Goal: Transaction & Acquisition: Purchase product/service

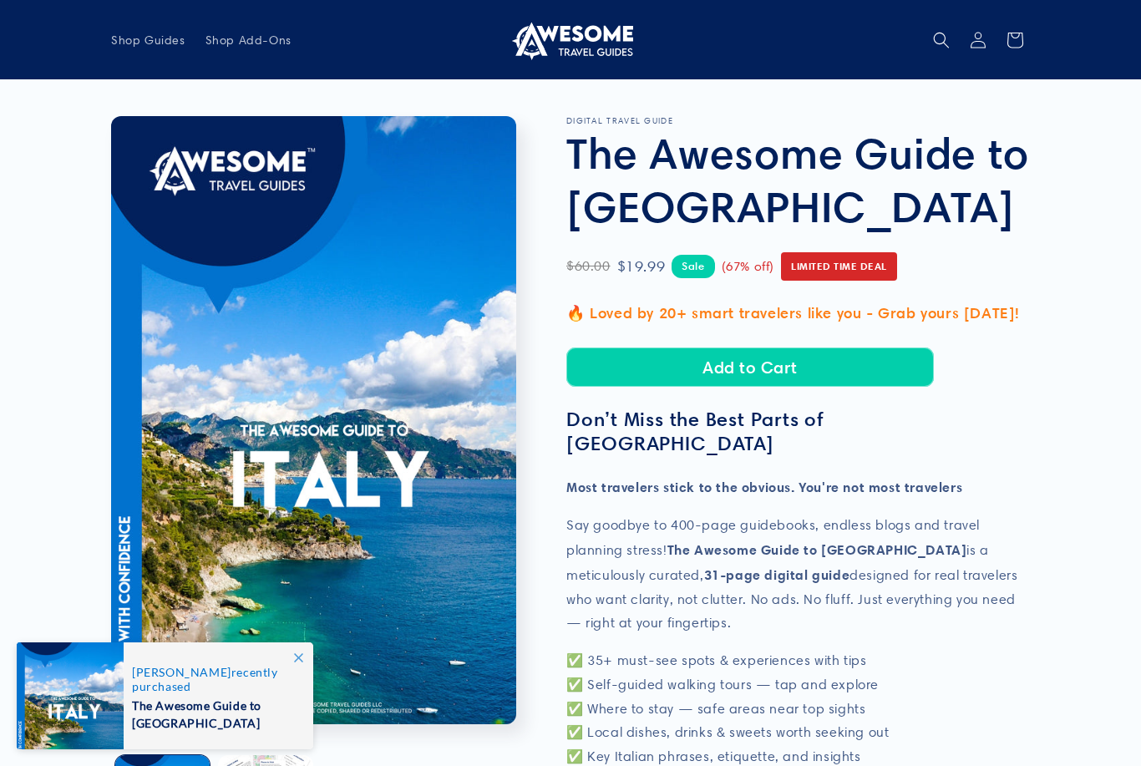
scroll to position [179, 0]
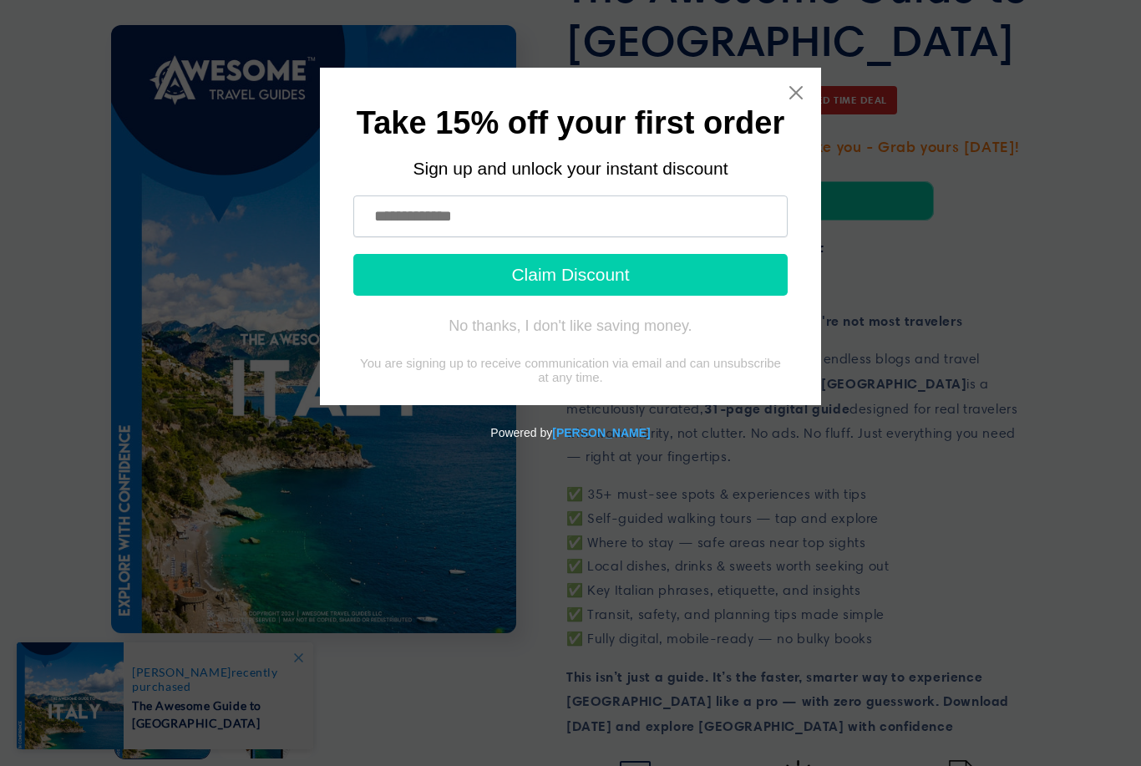
click at [576, 218] on input "text" at bounding box center [570, 217] width 435 height 42
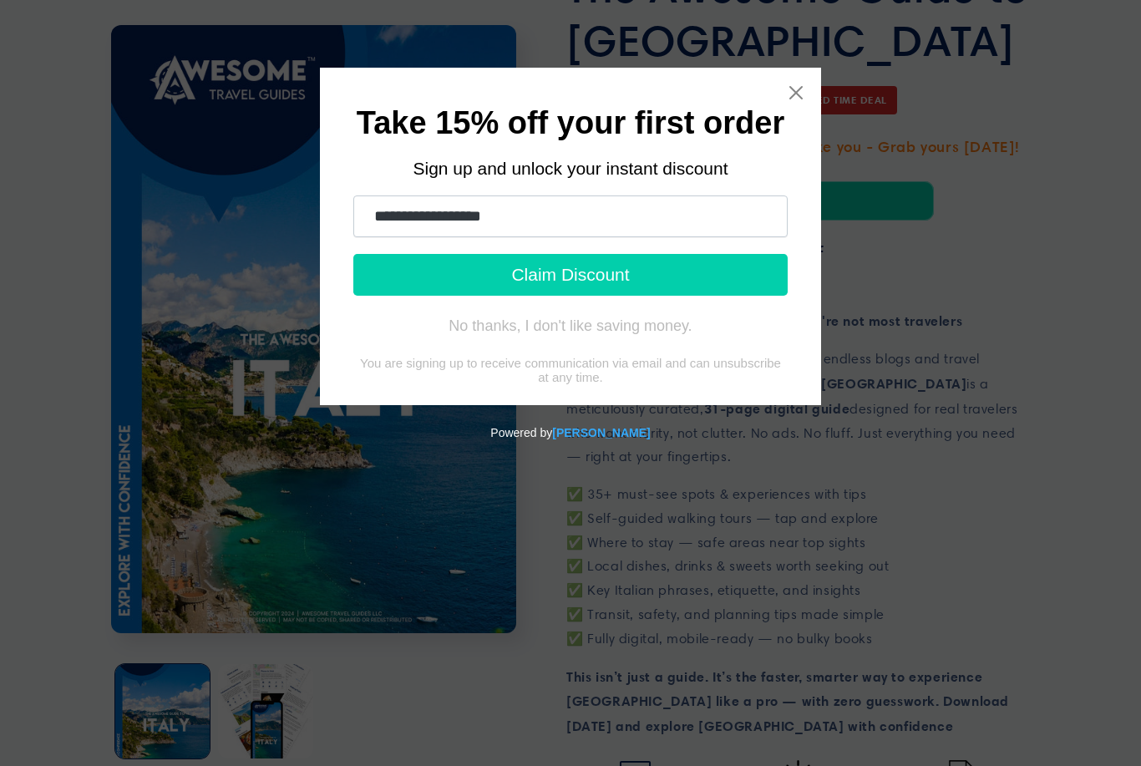
type input "**********"
click at [653, 279] on button "Claim Discount" at bounding box center [570, 275] width 435 height 42
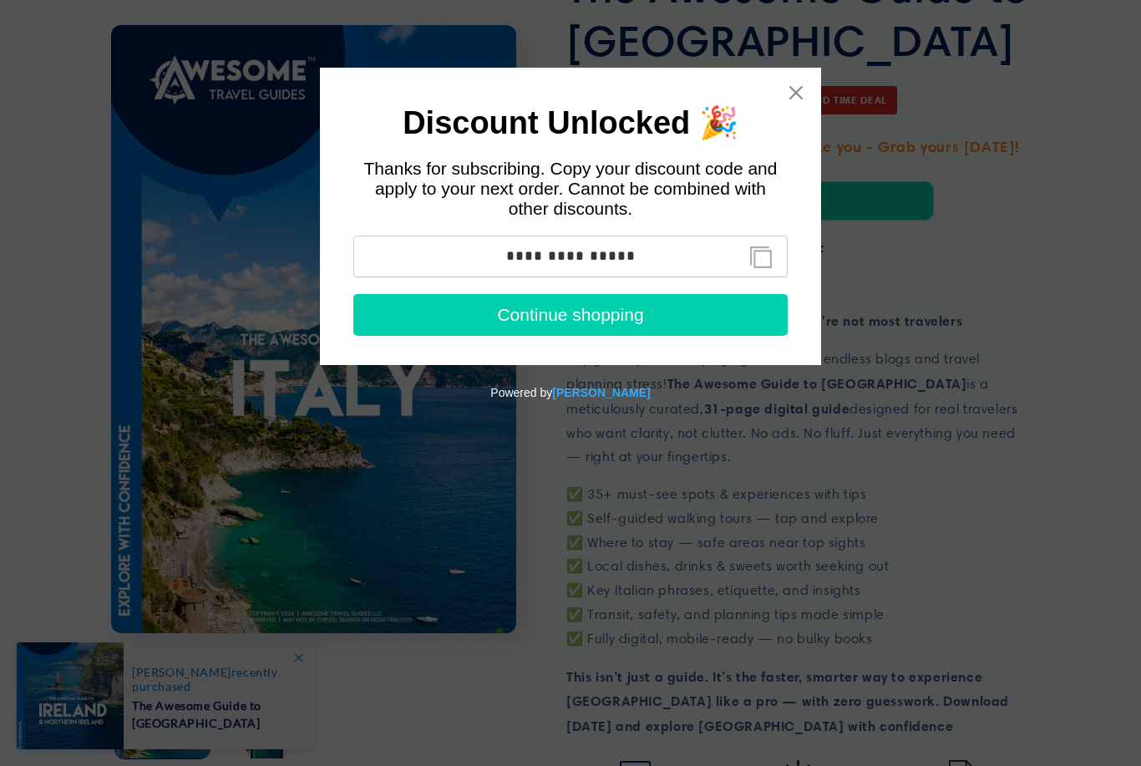
click at [628, 331] on button "Continue shopping" at bounding box center [570, 315] width 435 height 42
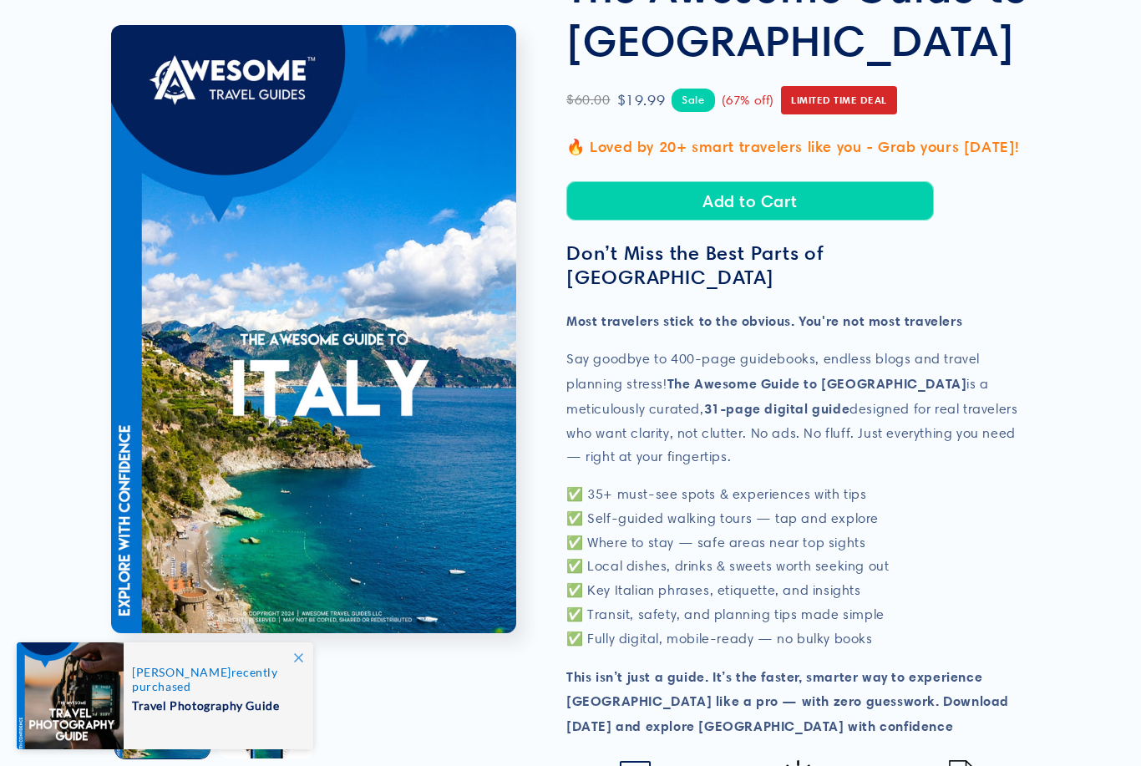
click at [813, 200] on button "Add to Cart" at bounding box center [751, 200] width 368 height 39
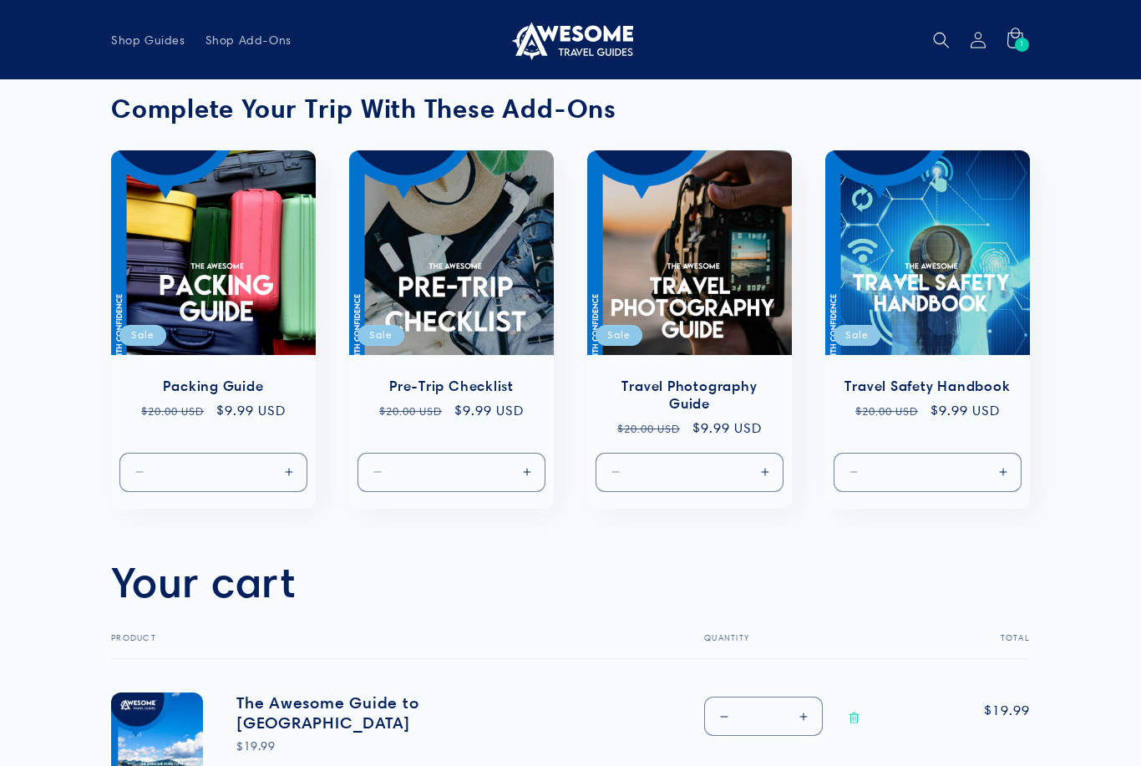
click at [152, 43] on span "Shop Guides" at bounding box center [148, 40] width 74 height 15
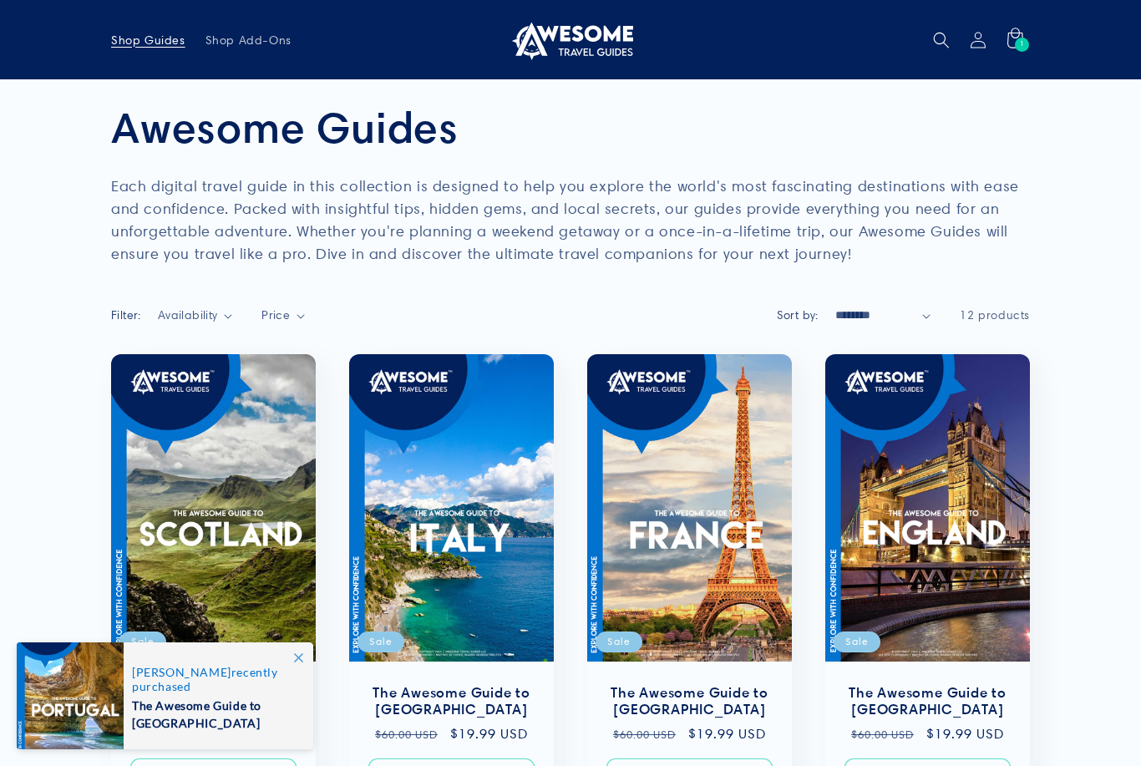
click at [709, 684] on link "The Awesome Guide to France" at bounding box center [689, 701] width 171 height 35
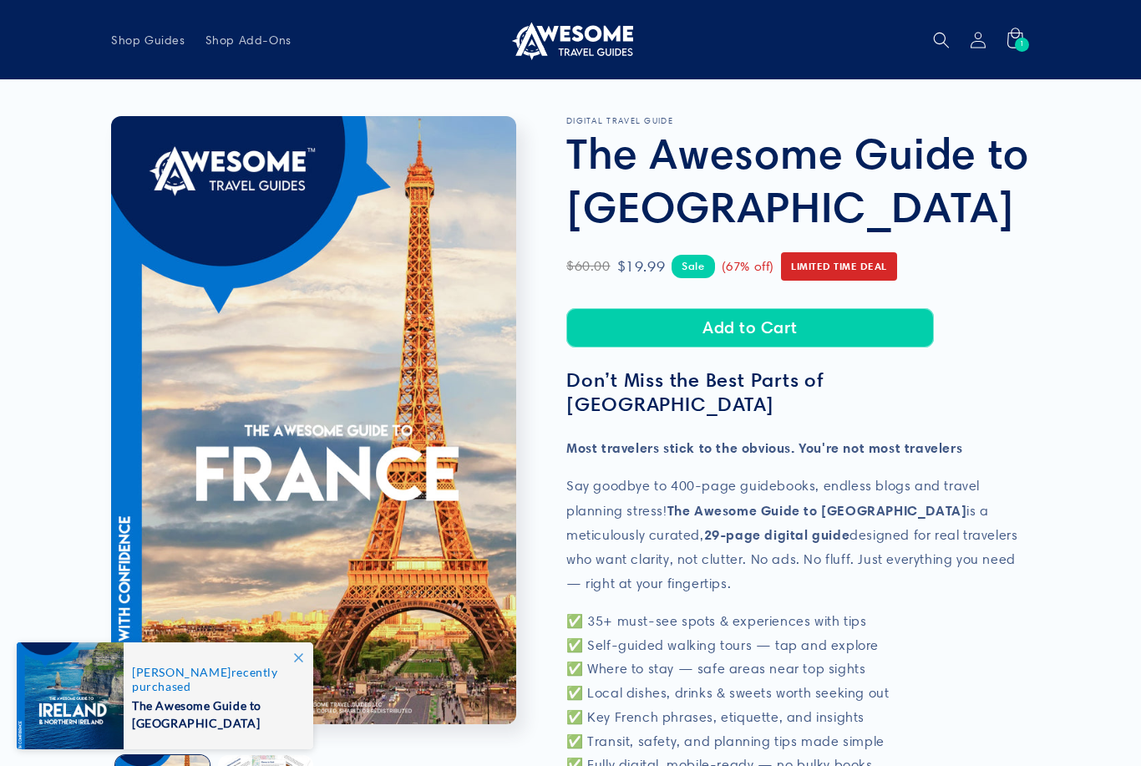
click at [810, 337] on button "Add to Cart" at bounding box center [751, 327] width 368 height 39
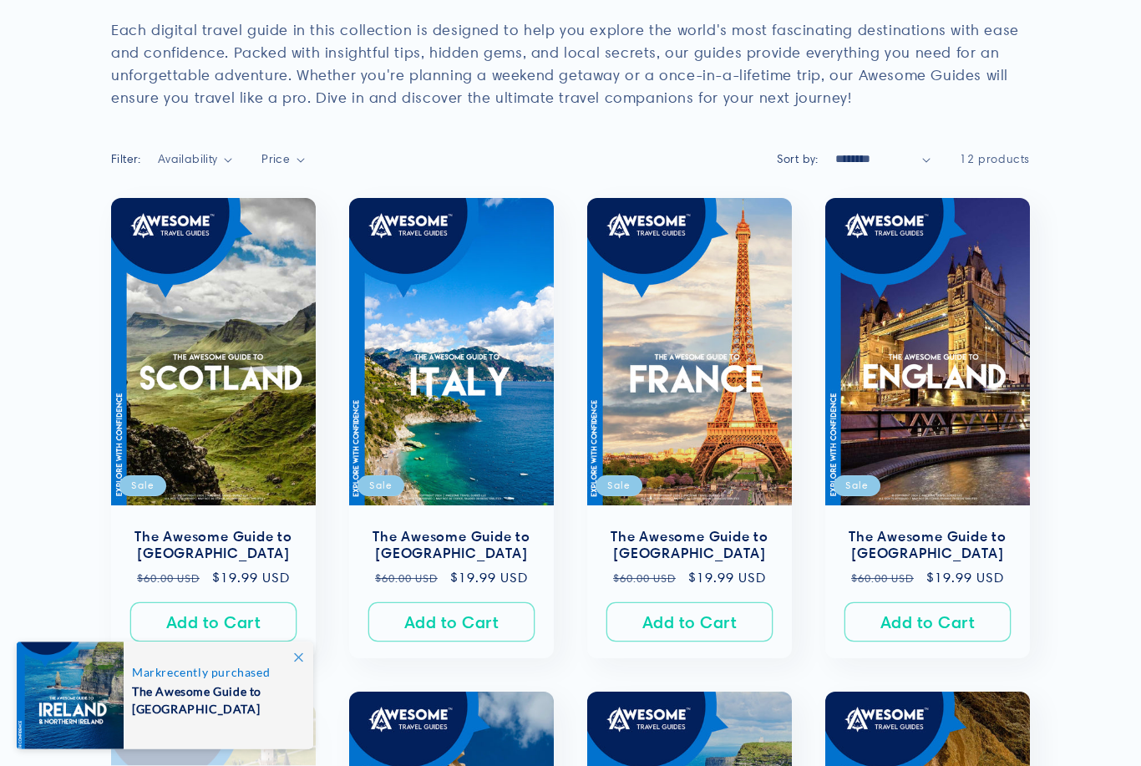
scroll to position [155, 0]
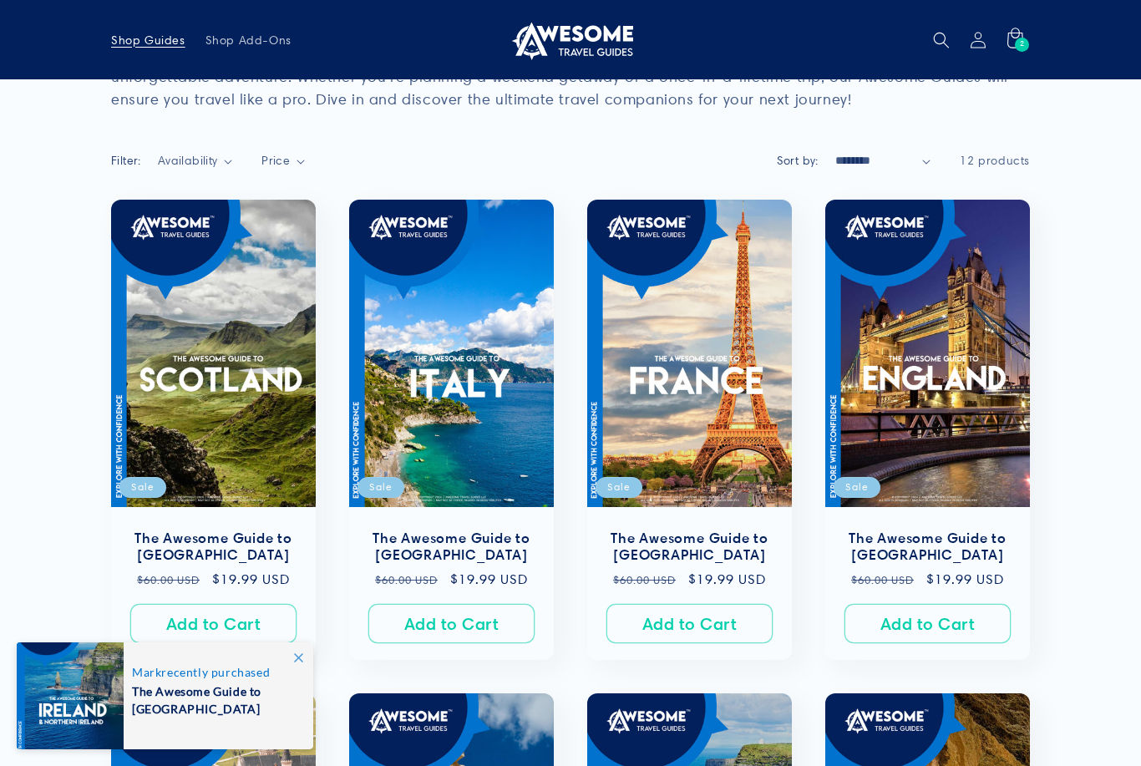
click at [959, 621] on button "Add to Cart Sold out" at bounding box center [928, 623] width 166 height 39
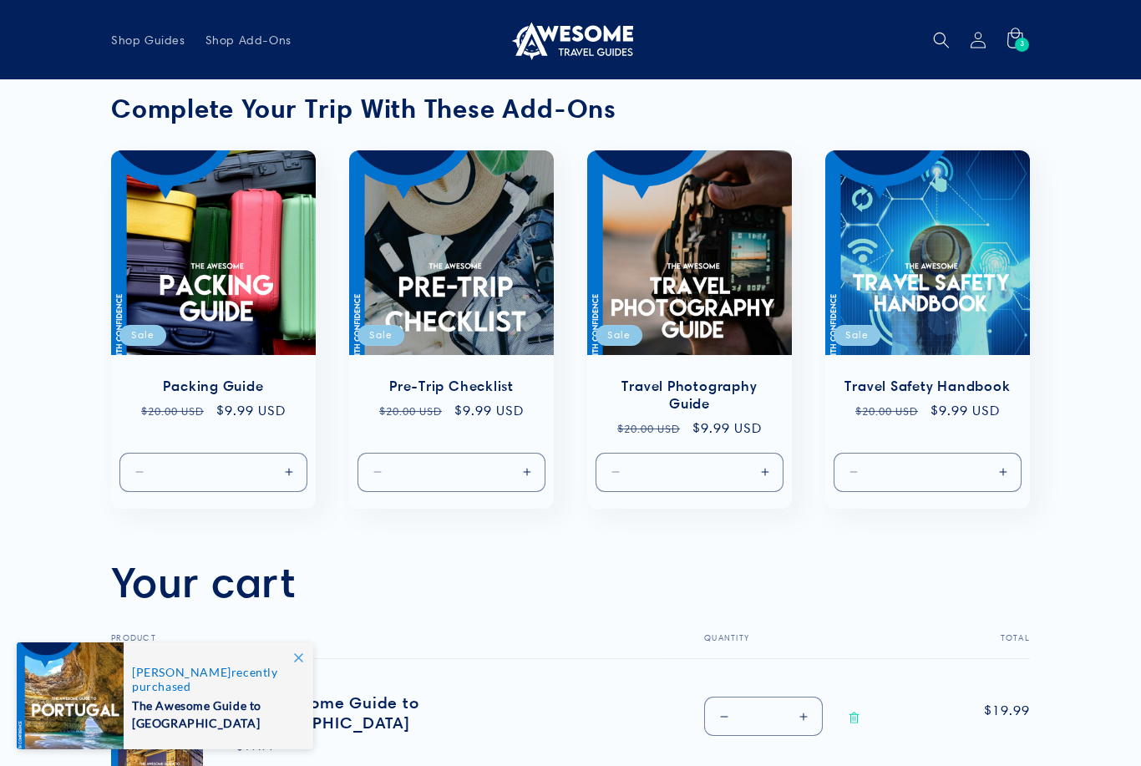
click at [152, 42] on span "Shop Guides" at bounding box center [148, 40] width 74 height 15
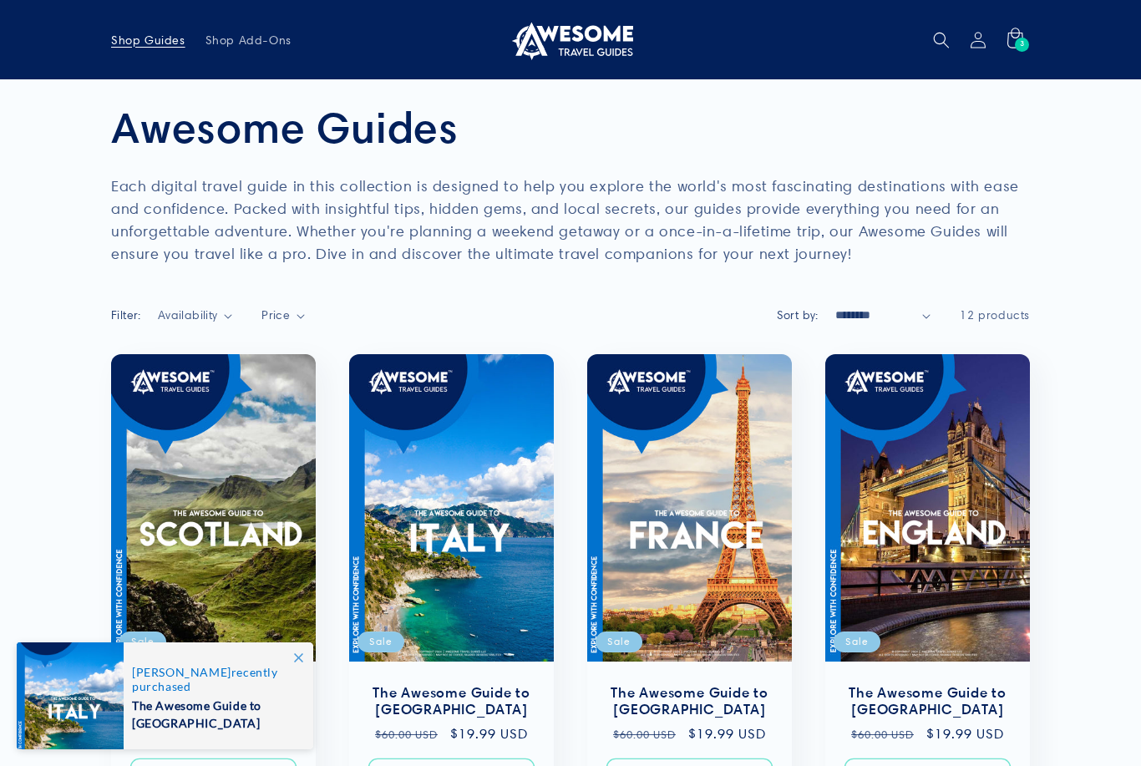
click at [1017, 43] on div "3 3 items" at bounding box center [1022, 45] width 14 height 14
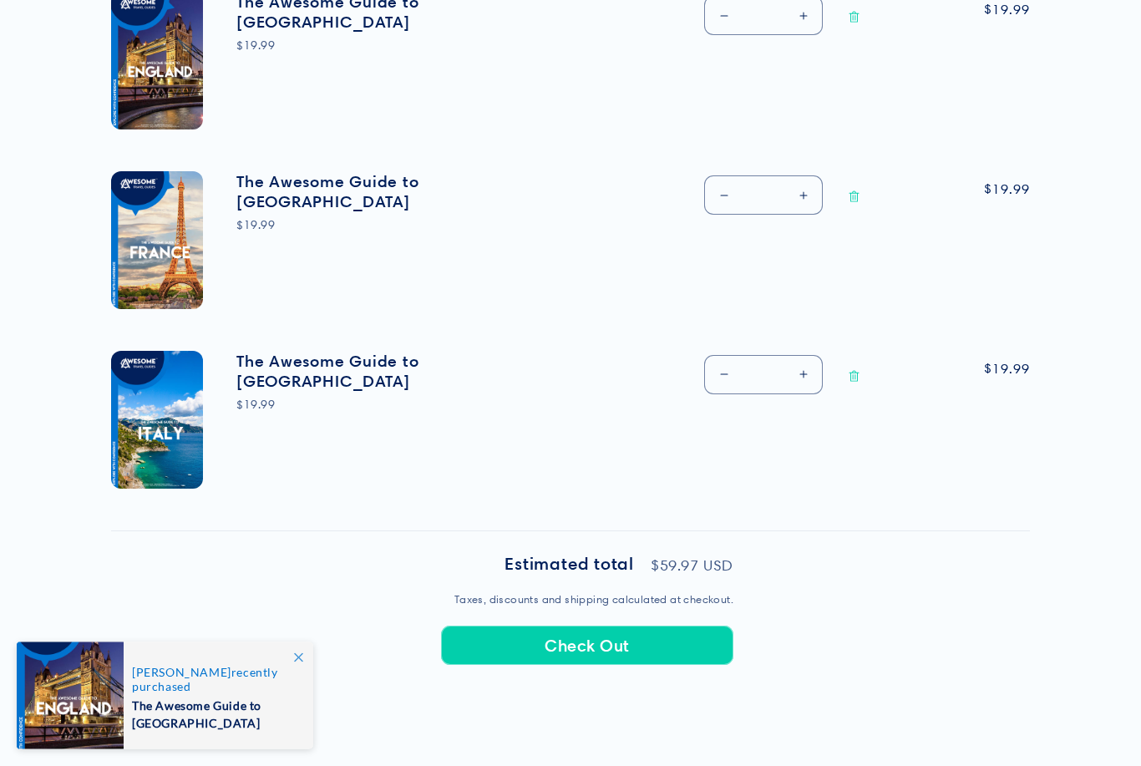
scroll to position [701, 0]
click at [624, 645] on button "Check Out" at bounding box center [587, 645] width 292 height 39
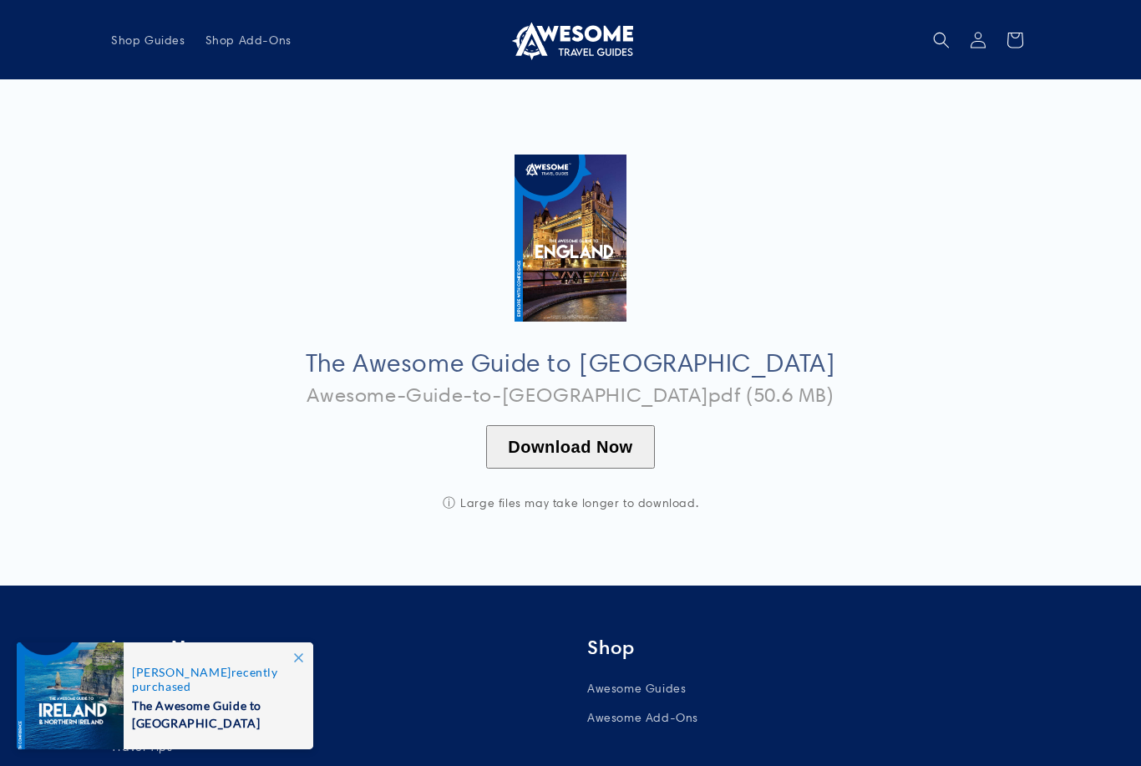
click at [612, 443] on button "Download Now" at bounding box center [570, 446] width 168 height 43
